Goal: Task Accomplishment & Management: Manage account settings

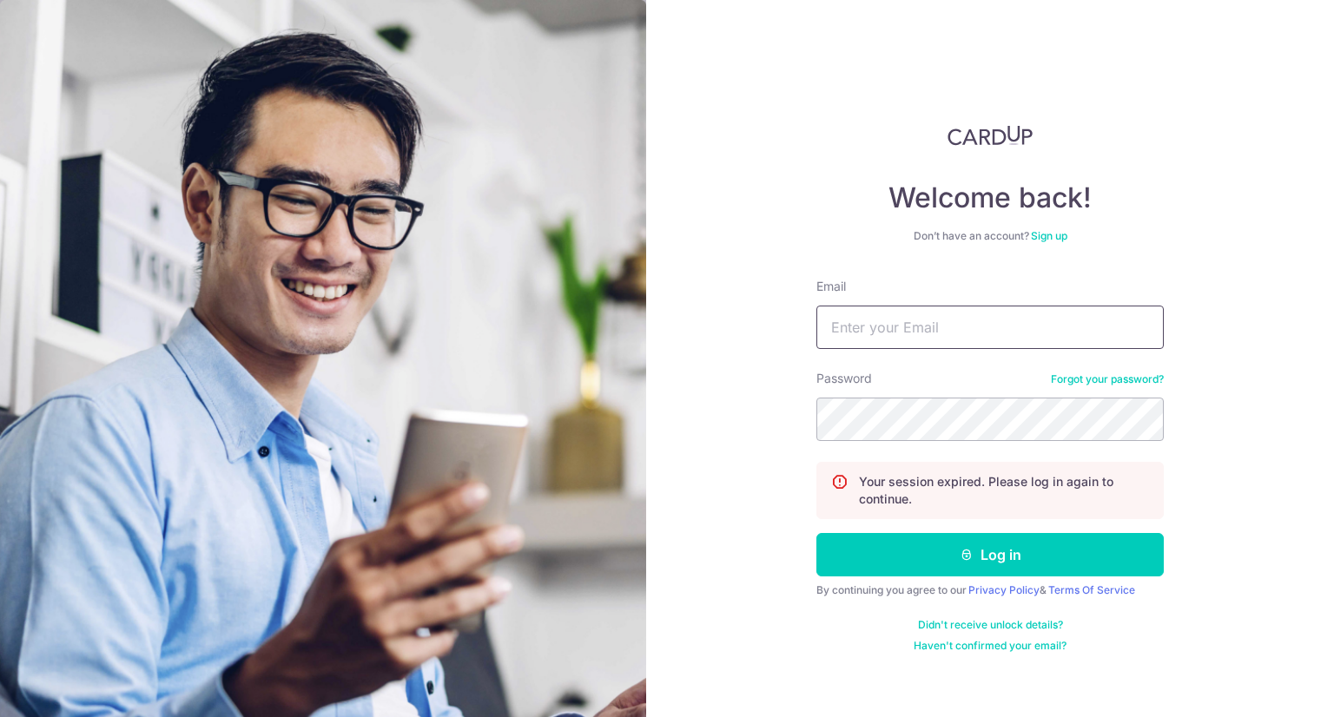
click at [923, 337] on input "Email" at bounding box center [989, 327] width 347 height 43
type input "[PERSON_NAME][EMAIL_ADDRESS][DOMAIN_NAME]"
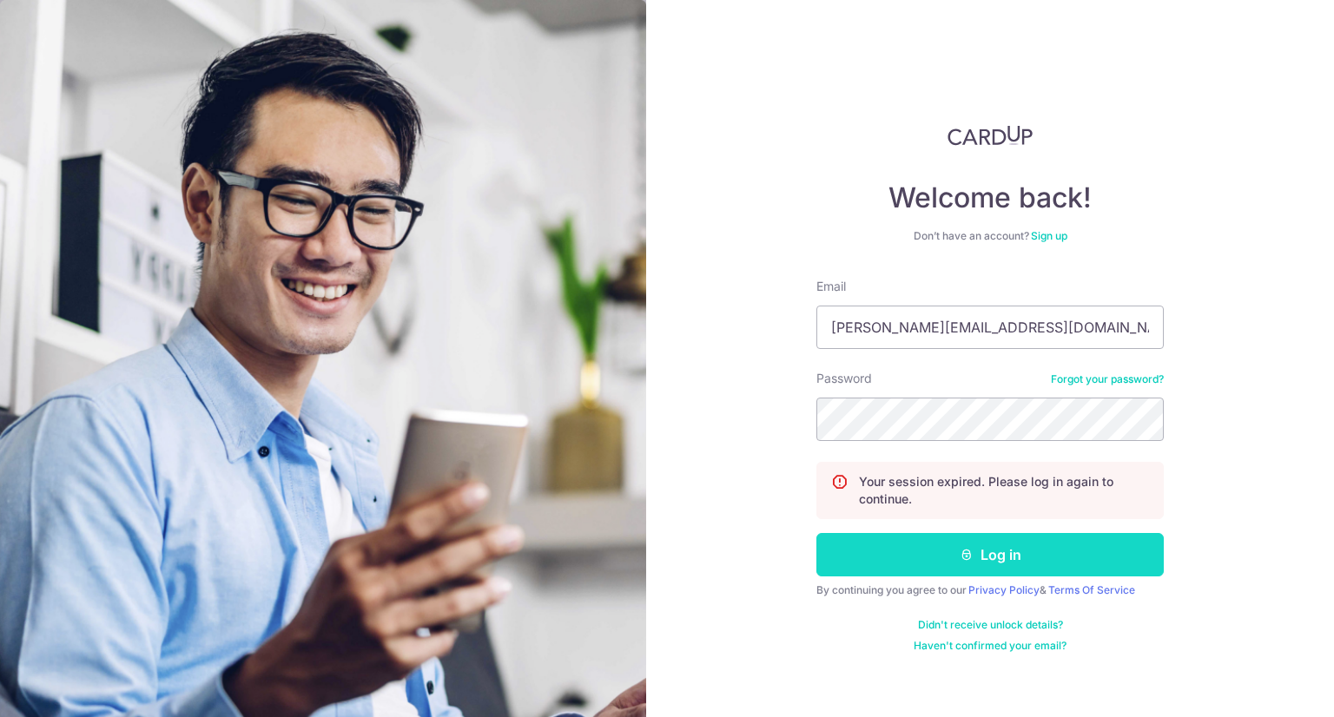
click at [990, 556] on button "Log in" at bounding box center [989, 554] width 347 height 43
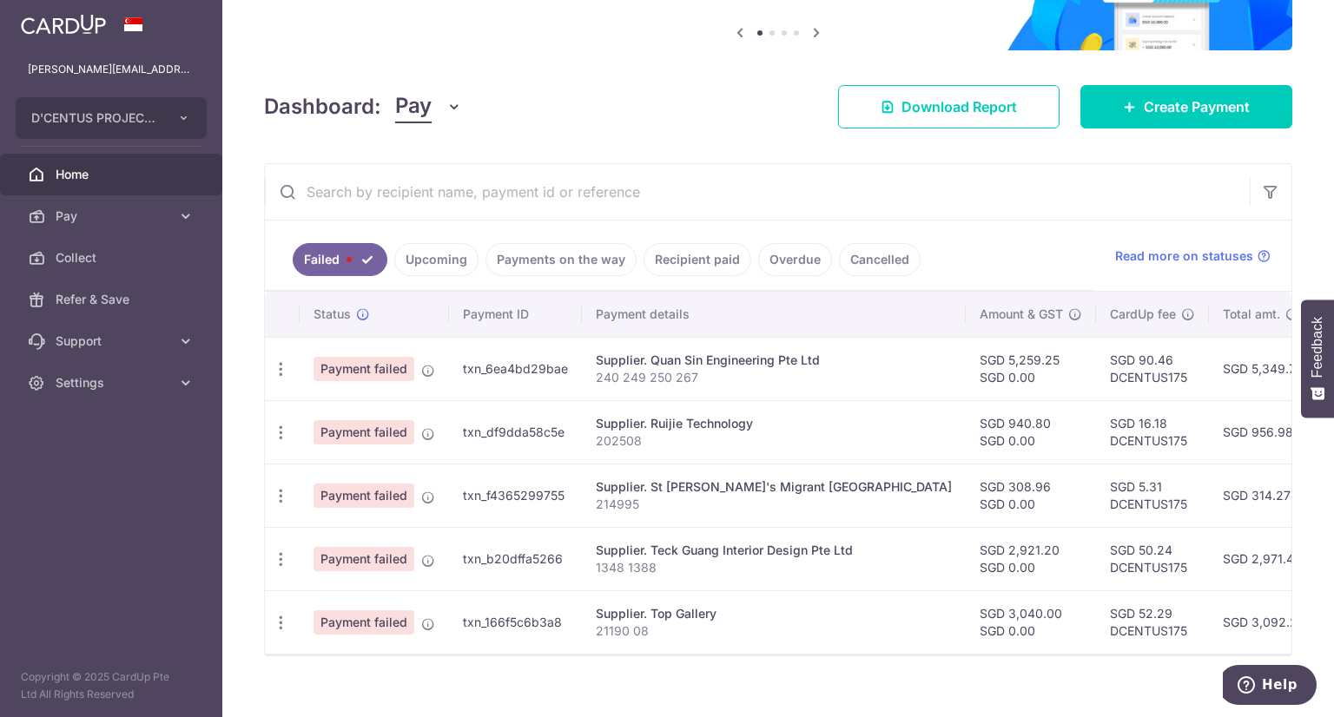
scroll to position [174, 0]
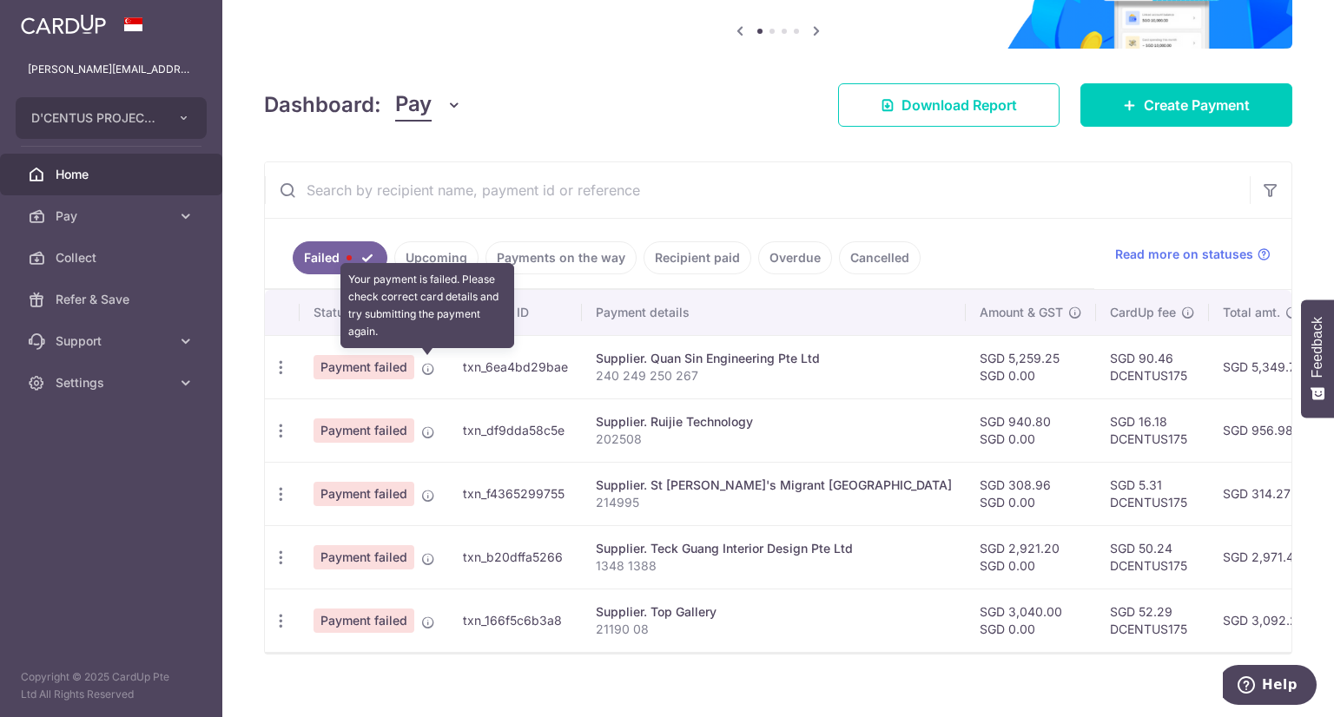
click at [428, 367] on icon at bounding box center [428, 369] width 14 height 14
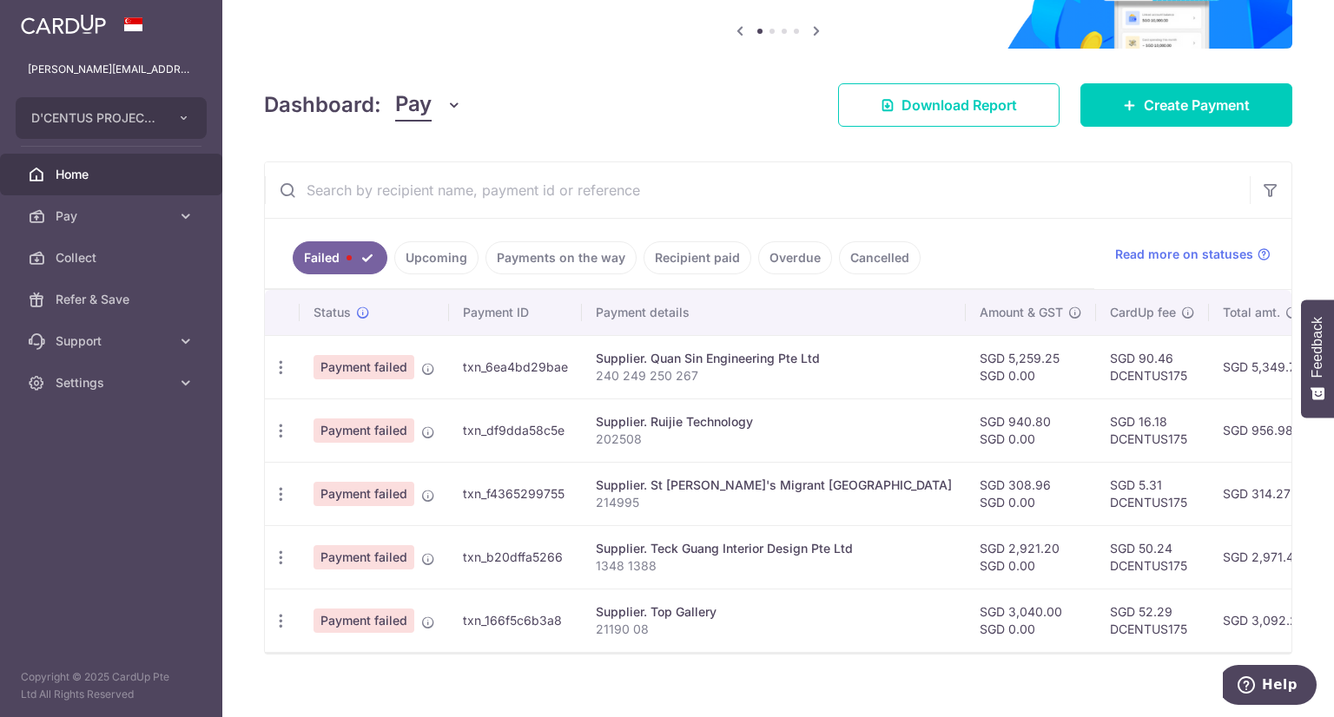
click at [382, 368] on span "Payment failed" at bounding box center [363, 367] width 101 height 24
click at [285, 368] on icon "button" at bounding box center [281, 368] width 18 height 18
click at [380, 407] on span "Update payment" at bounding box center [373, 415] width 118 height 21
radio input "true"
type input "5,259.25"
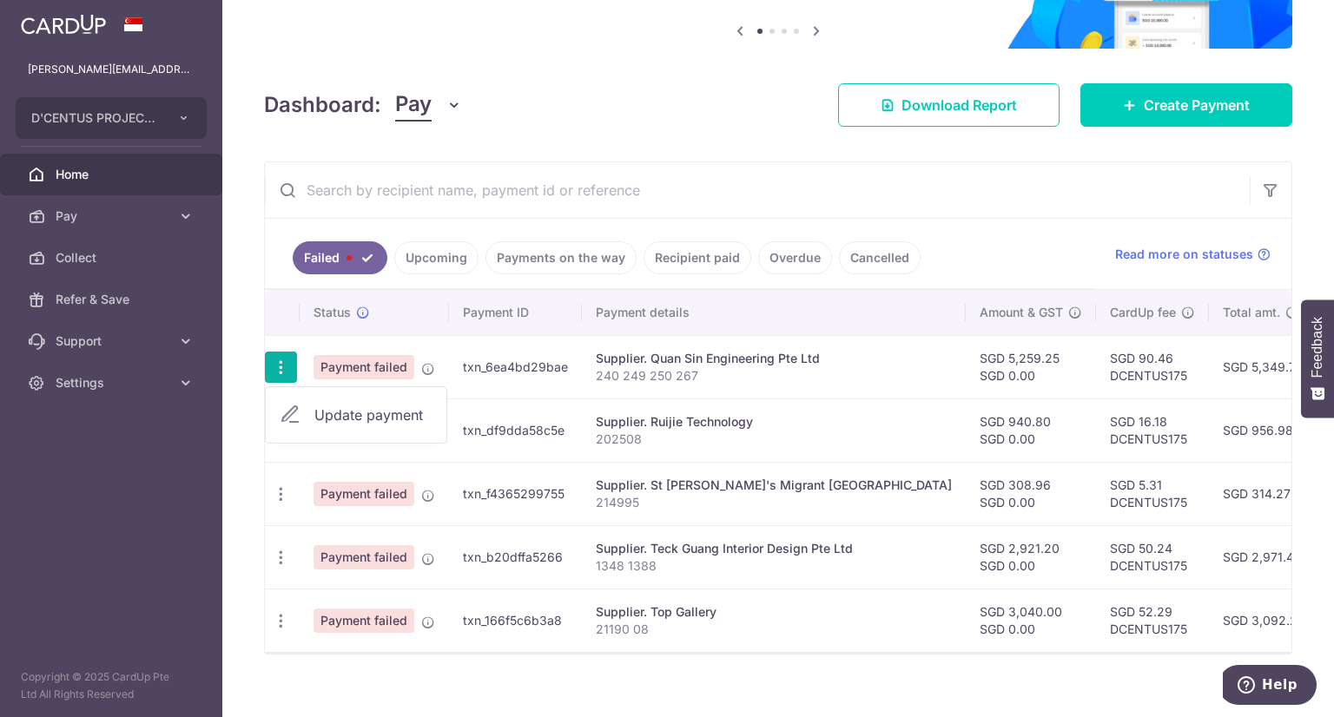
type input "0.00"
type input "240 249 250 267"
type input "Quan Sin"
type input "DCENTUS175"
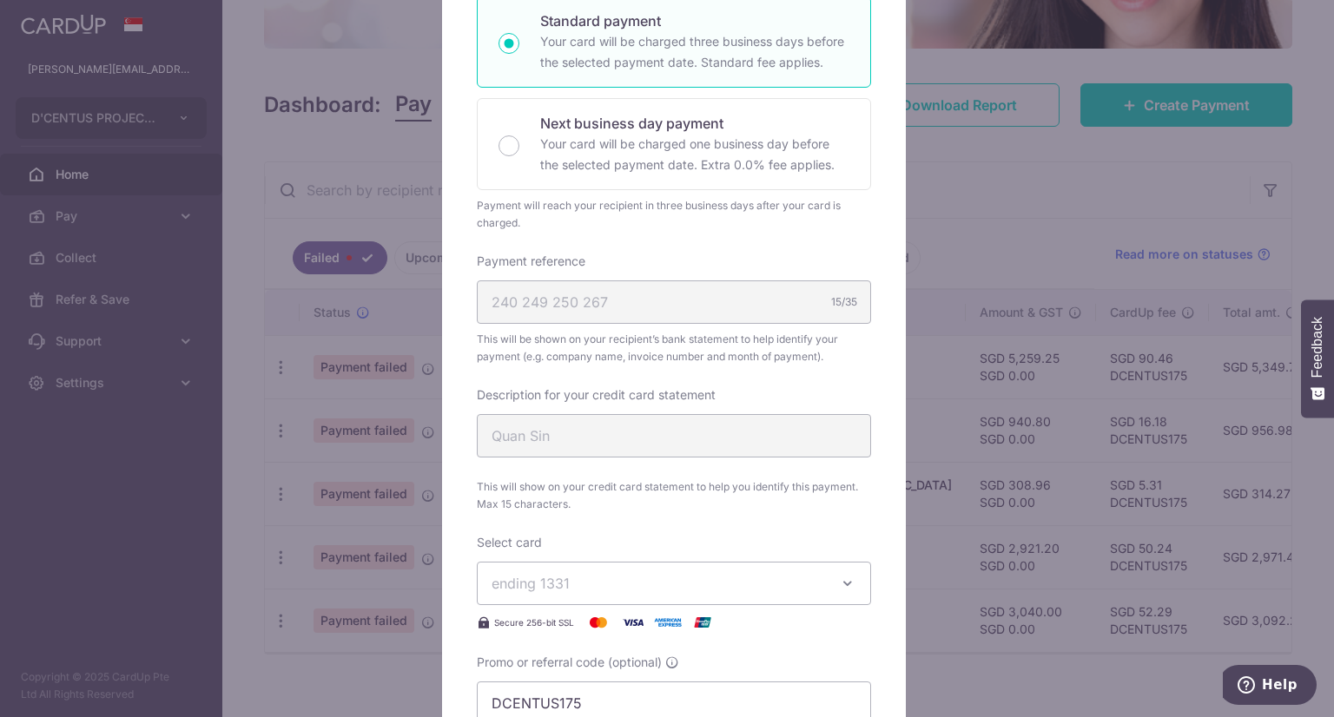
scroll to position [0, 0]
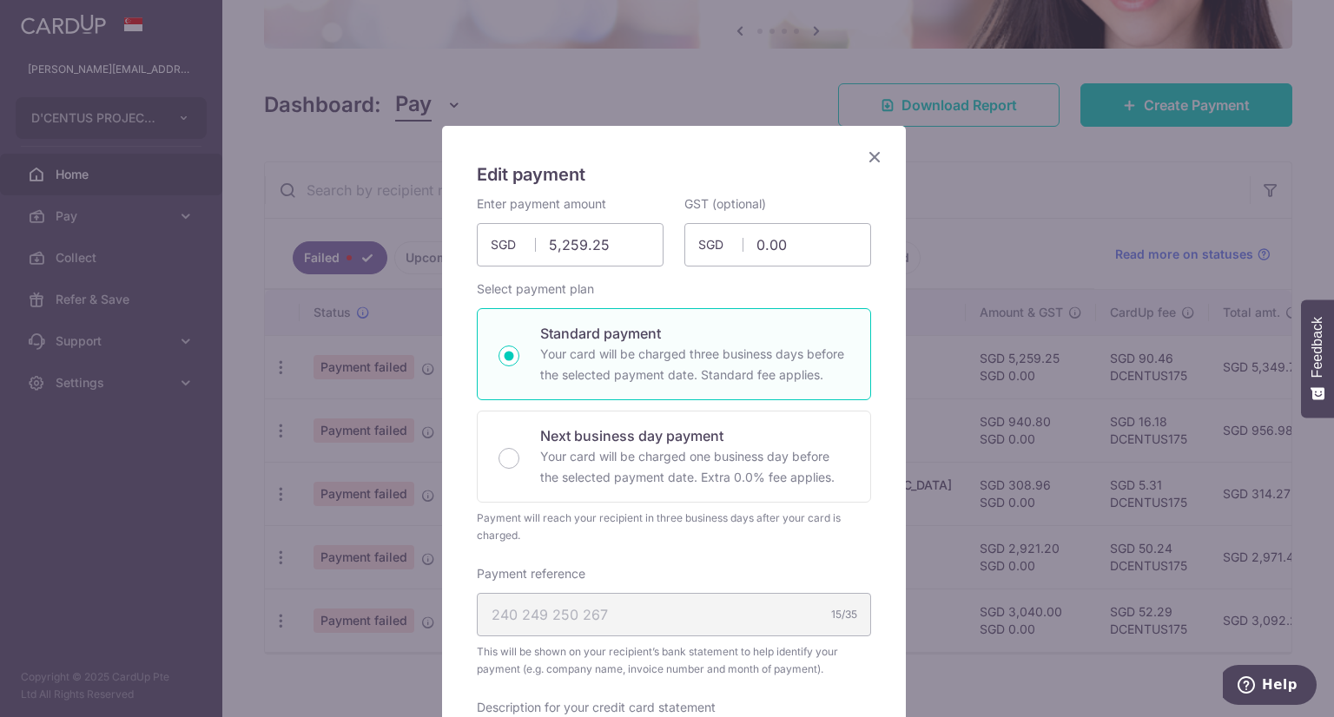
click at [865, 157] on icon "Close" at bounding box center [874, 157] width 21 height 22
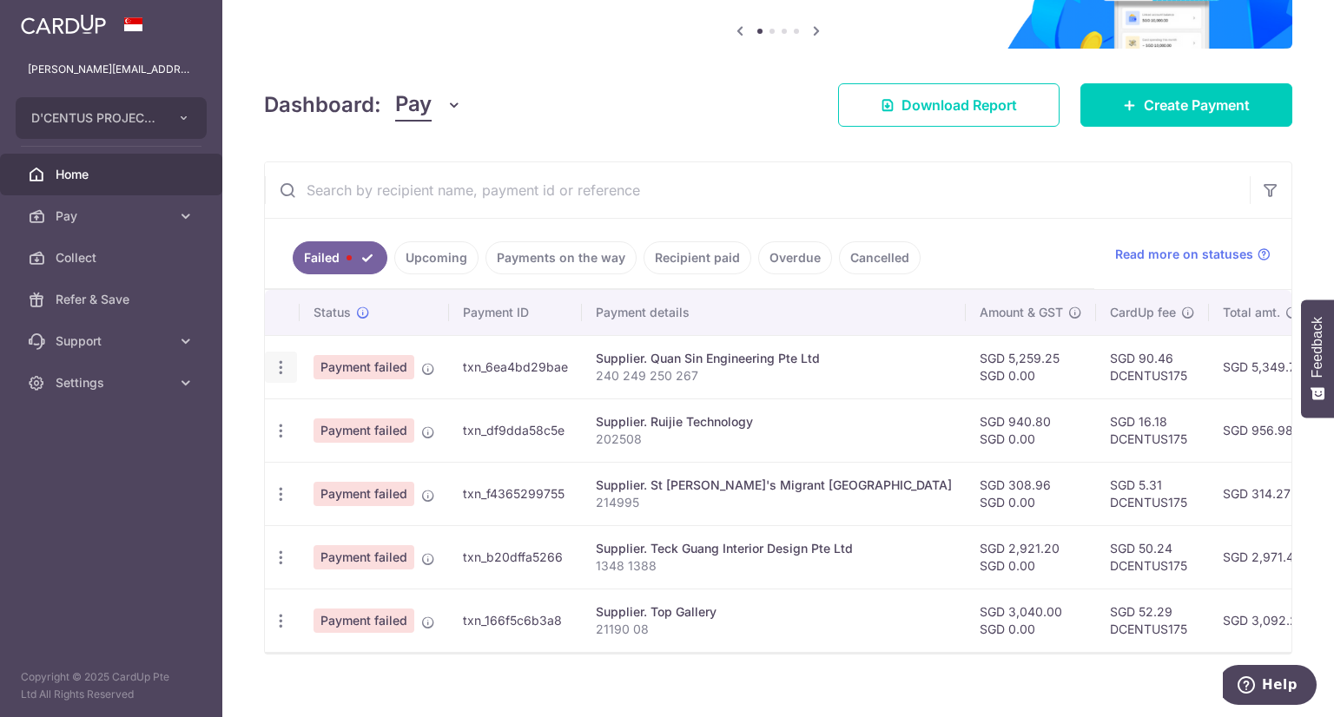
click at [275, 367] on icon "button" at bounding box center [281, 368] width 18 height 18
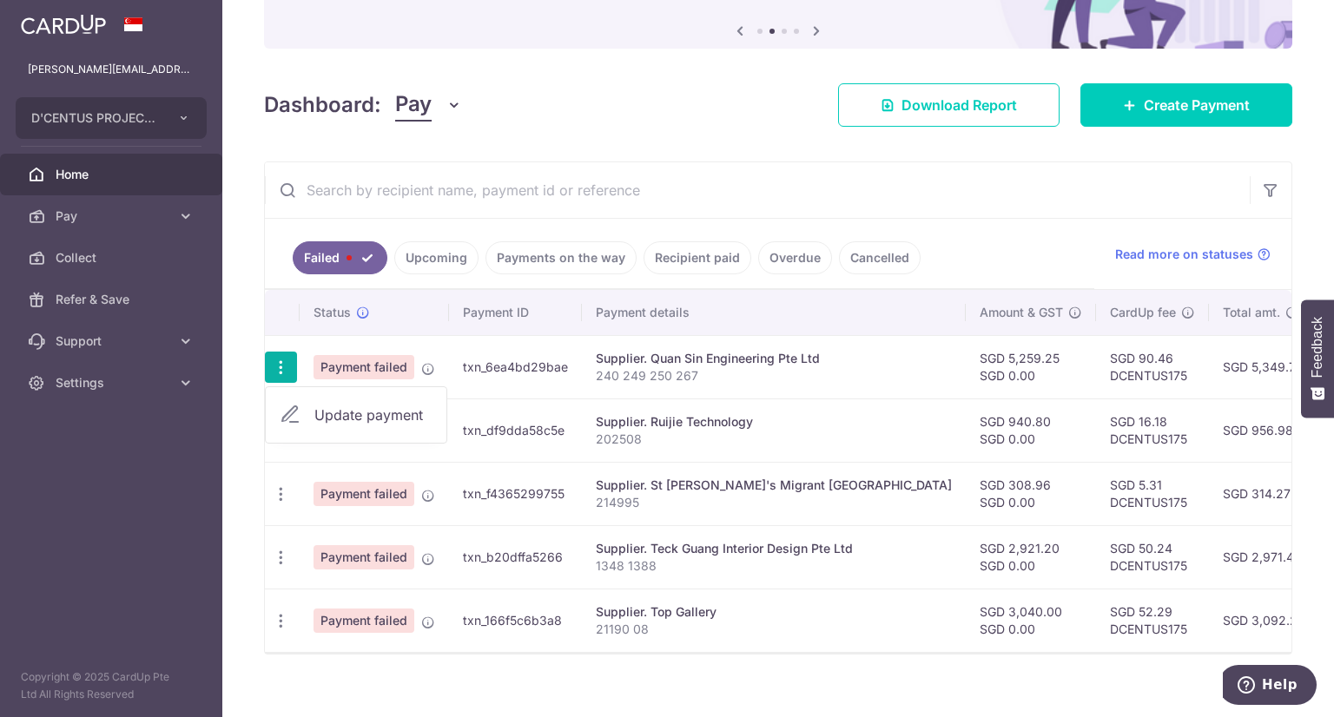
click at [340, 414] on span "Update payment" at bounding box center [373, 415] width 118 height 21
radio input "true"
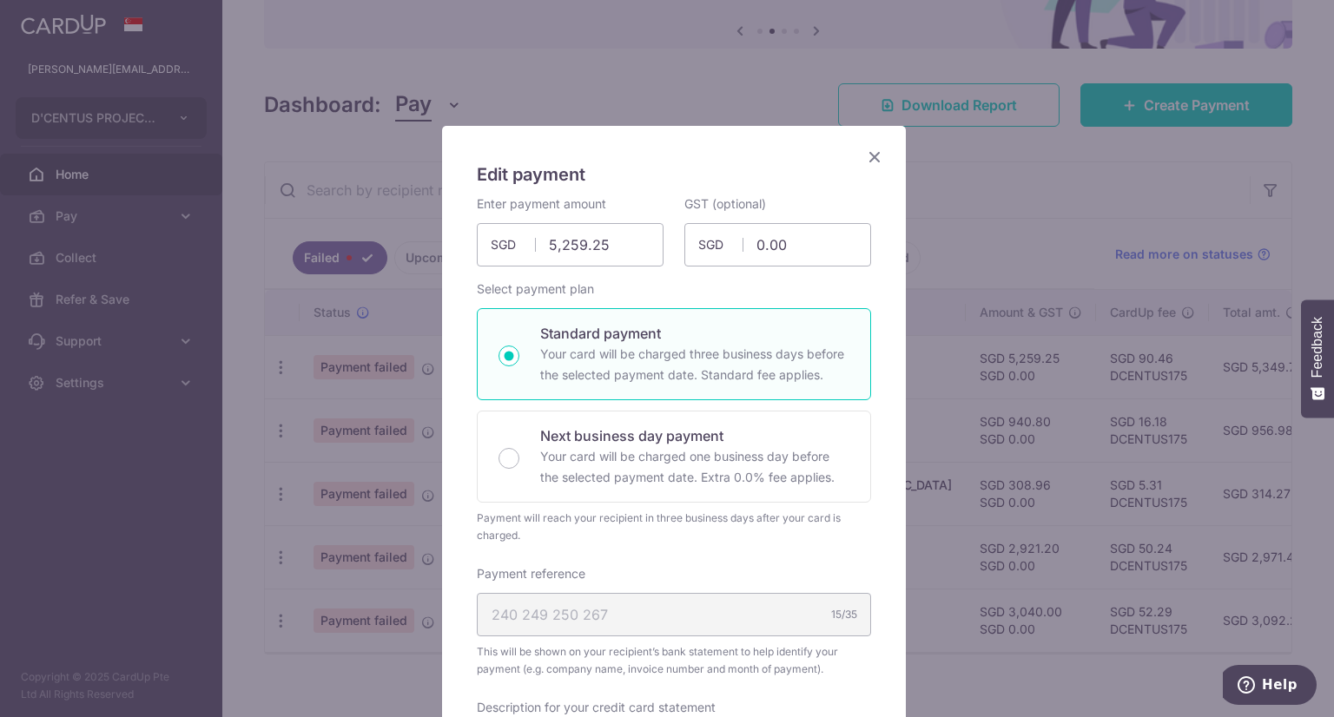
click at [868, 159] on icon "Close" at bounding box center [874, 157] width 21 height 22
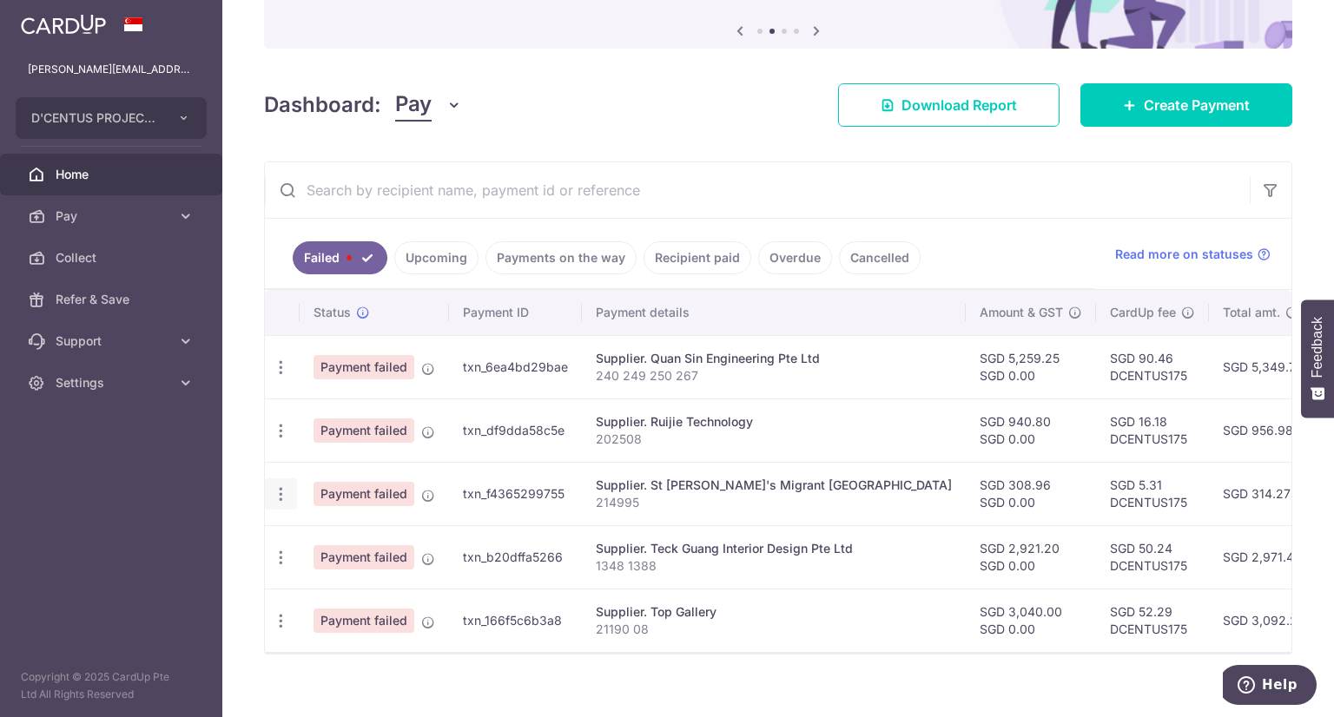
click at [280, 491] on icon "button" at bounding box center [281, 494] width 18 height 18
click at [340, 536] on span "Update payment" at bounding box center [373, 541] width 118 height 21
type input "308.96"
radio input "true"
type input "214995"
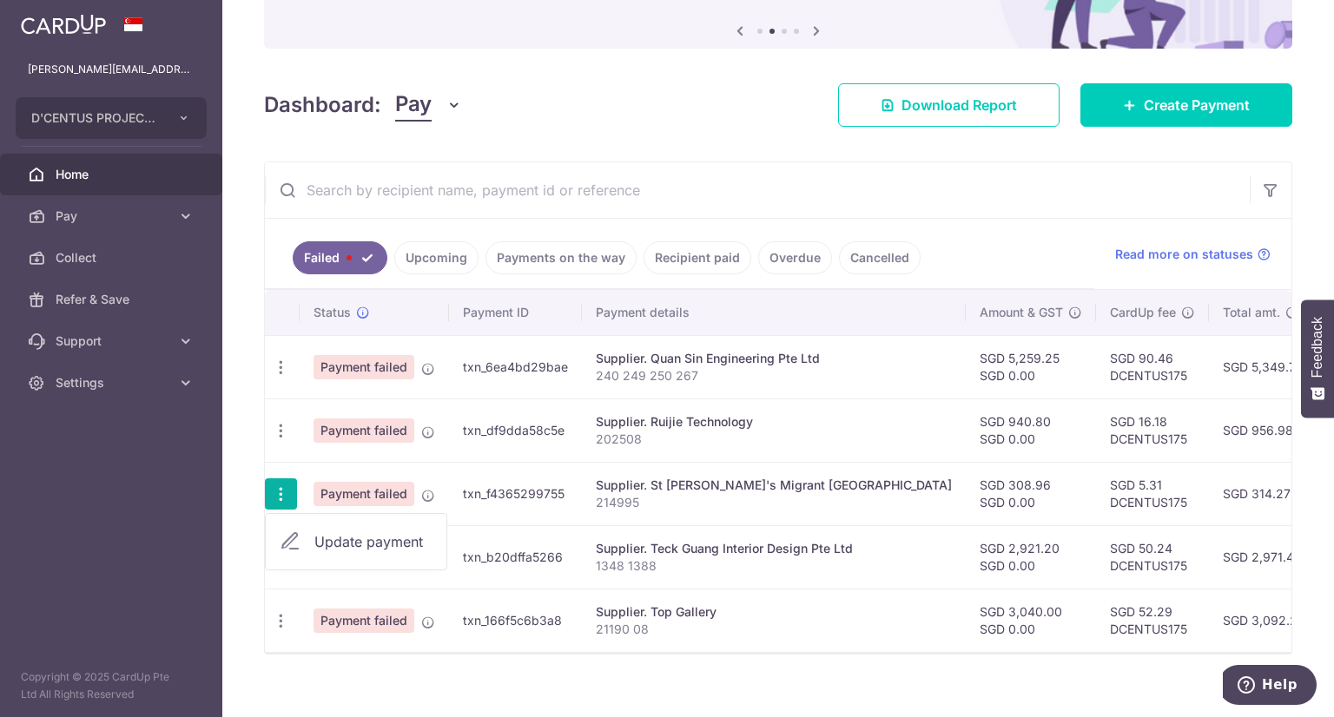
type input "St [PERSON_NAME]"
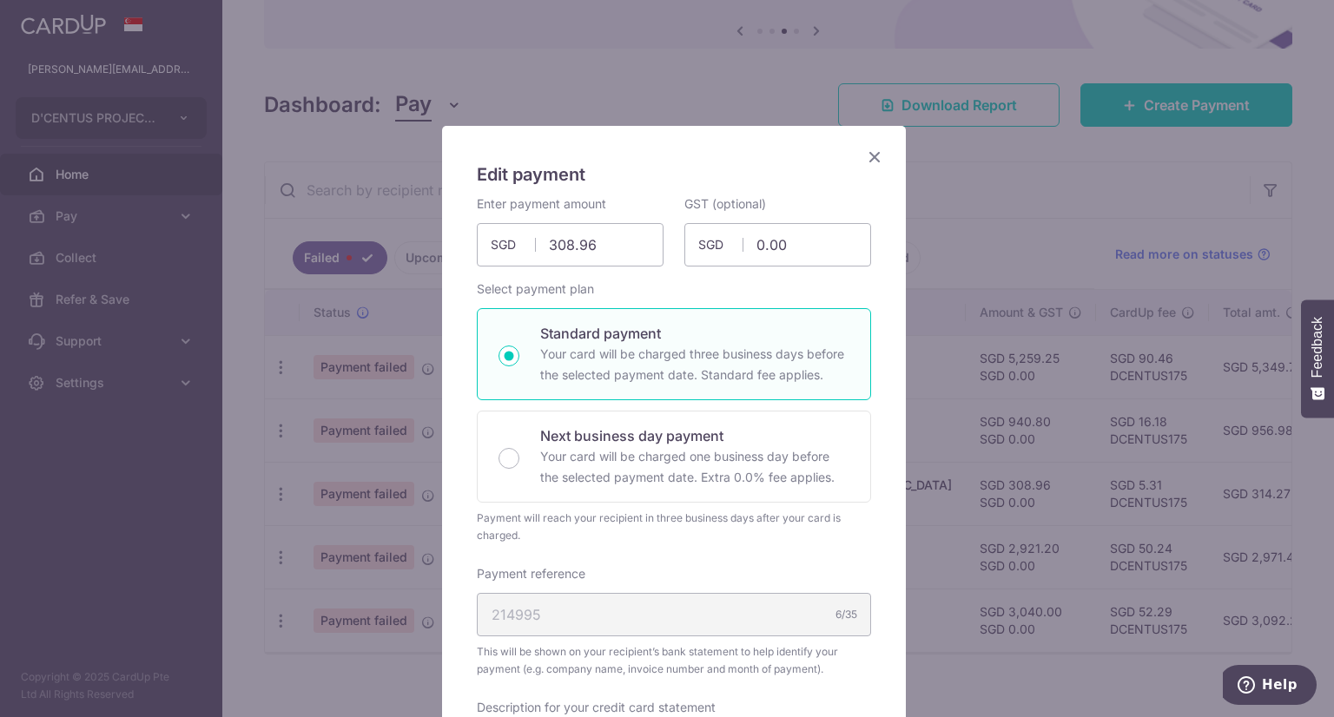
click at [867, 161] on icon "Close" at bounding box center [874, 157] width 21 height 22
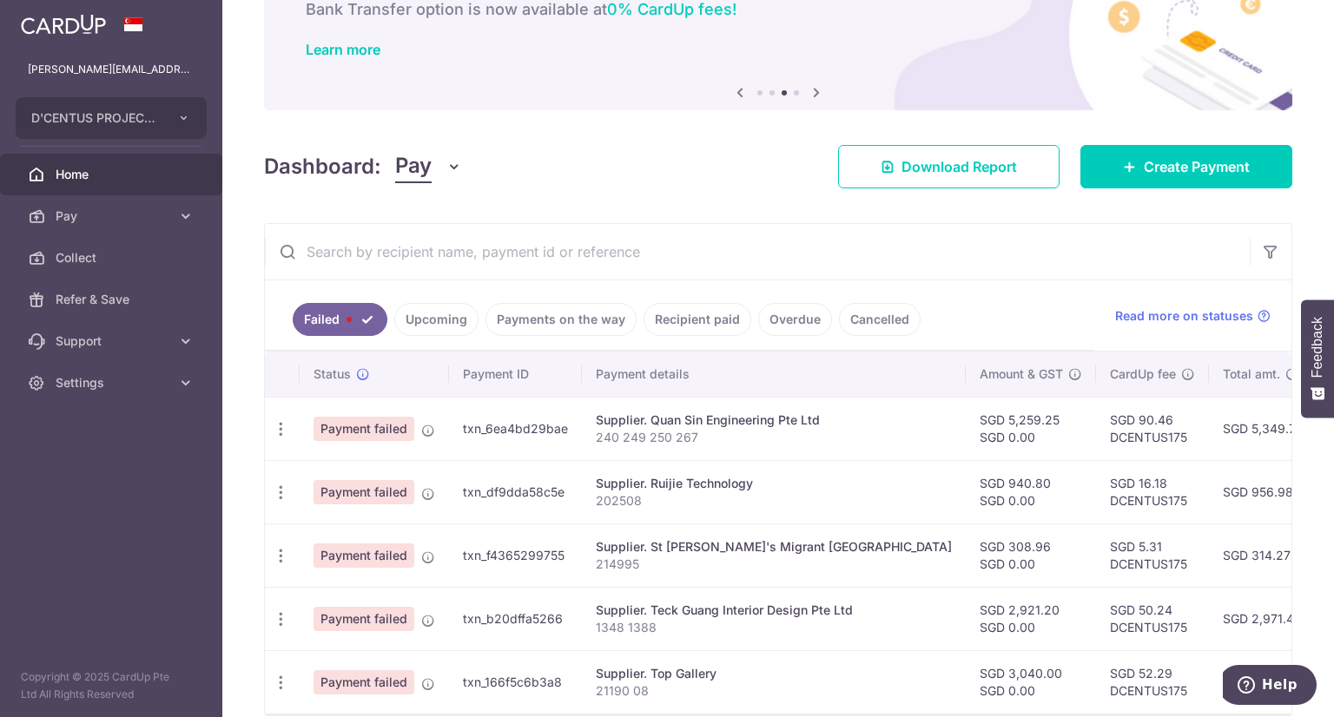
scroll to position [199, 0]
